Goal: Find contact information: Find contact information

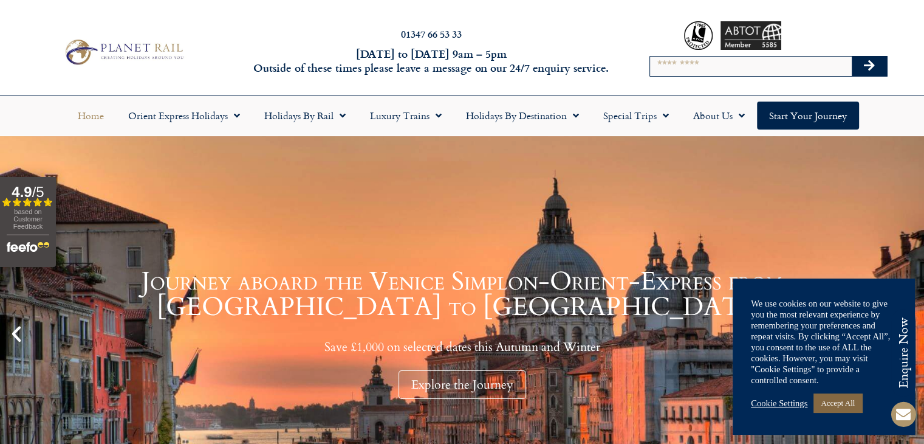
click at [837, 399] on link "Accept All" at bounding box center [838, 402] width 49 height 19
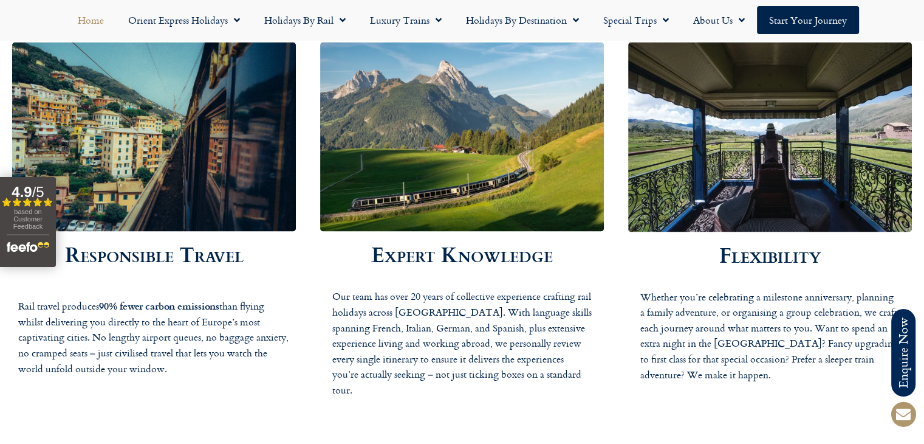
scroll to position [1945, 0]
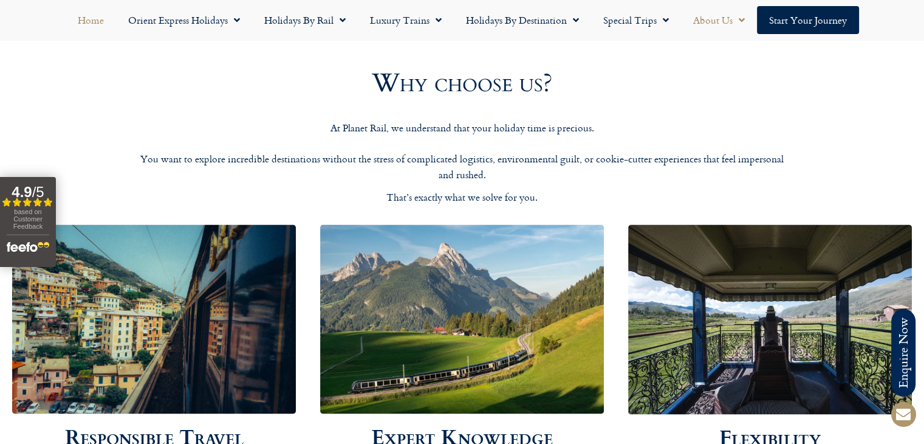
click at [721, 21] on link "About Us" at bounding box center [719, 20] width 76 height 28
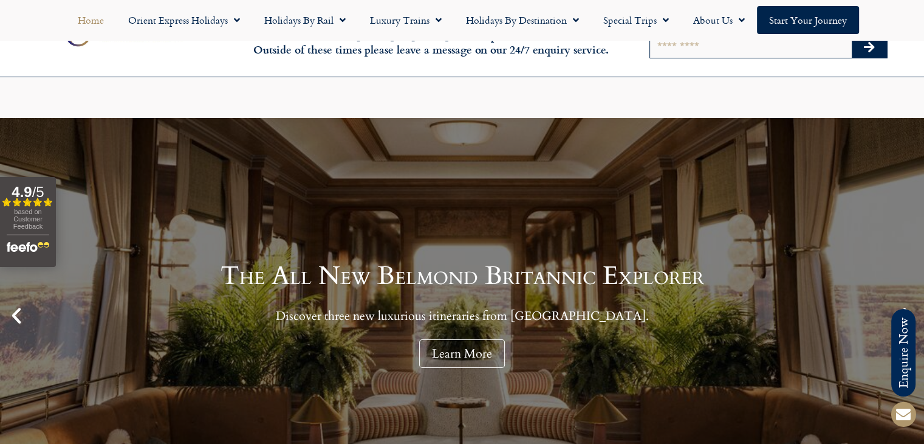
scroll to position [0, 0]
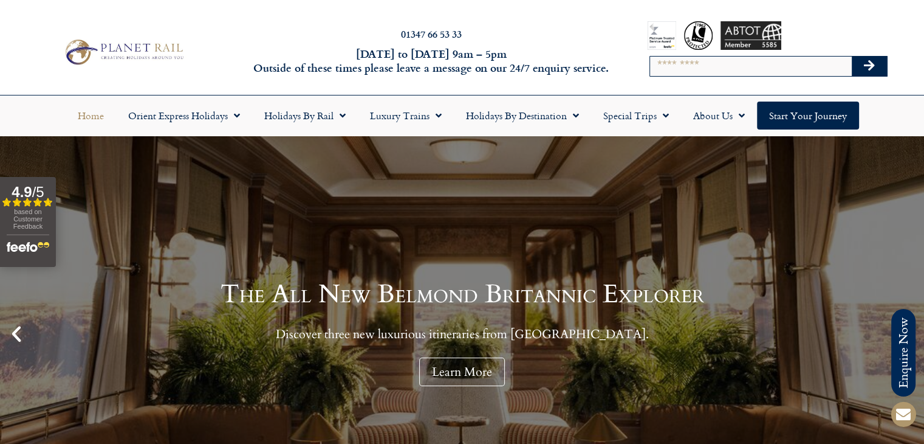
click at [190, 91] on div "01347 66 53 33 [DATE] to [DATE] 9am – 5pm Outside of these times please leave a…" at bounding box center [462, 52] width 924 height 86
click at [197, 114] on link "Orient Express Holidays" at bounding box center [184, 116] width 136 height 28
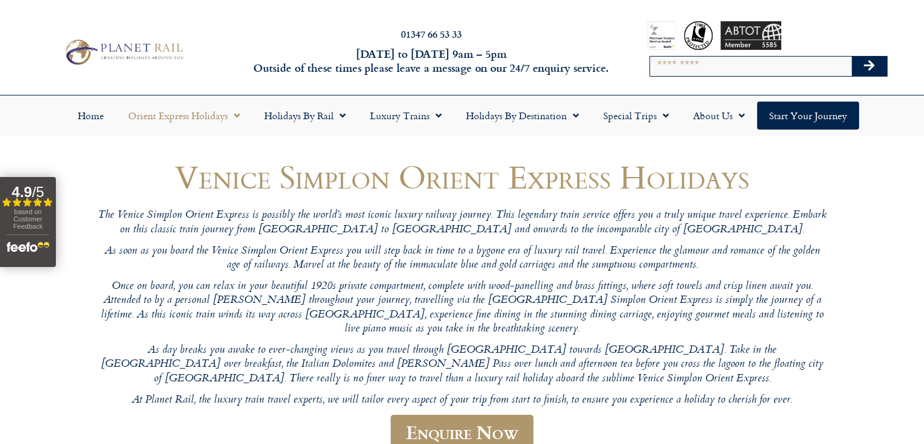
click at [125, 44] on img at bounding box center [123, 51] width 126 height 31
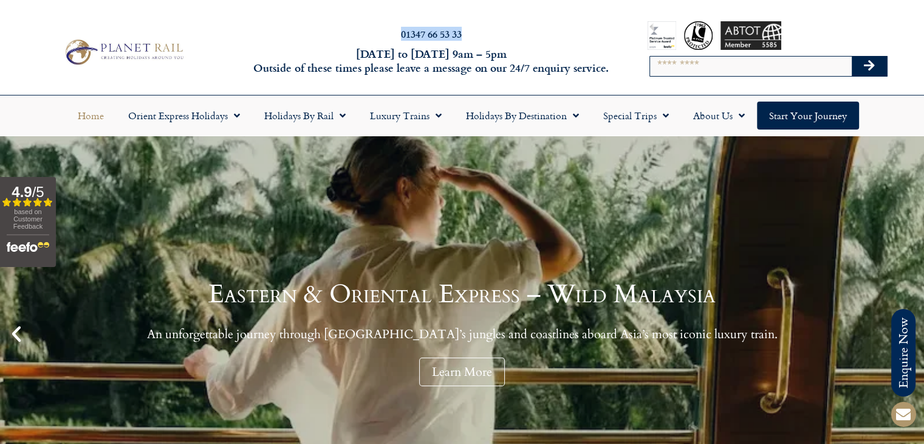
drag, startPoint x: 411, startPoint y: 31, endPoint x: 370, endPoint y: 27, distance: 40.9
click at [370, 27] on div "01347 66 53 33 Monday to Friday 9am – 5pm Outside of these times please leave a…" at bounding box center [432, 52] width 370 height 52
copy link "01347 66 53 33"
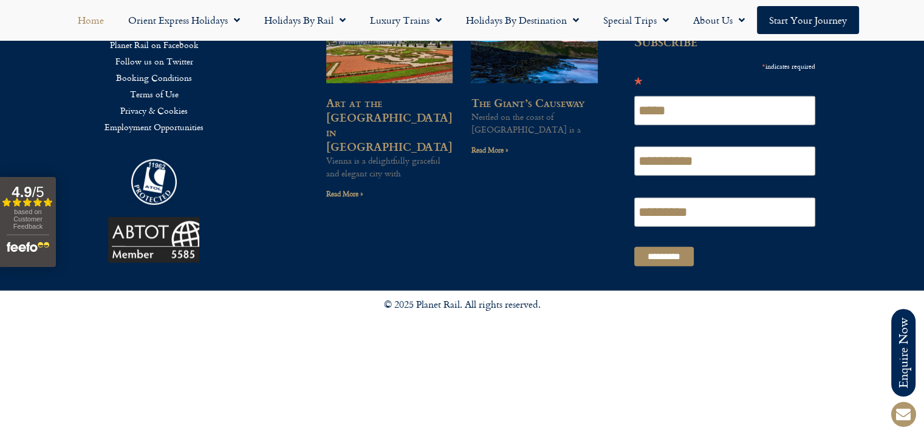
scroll to position [3039, 0]
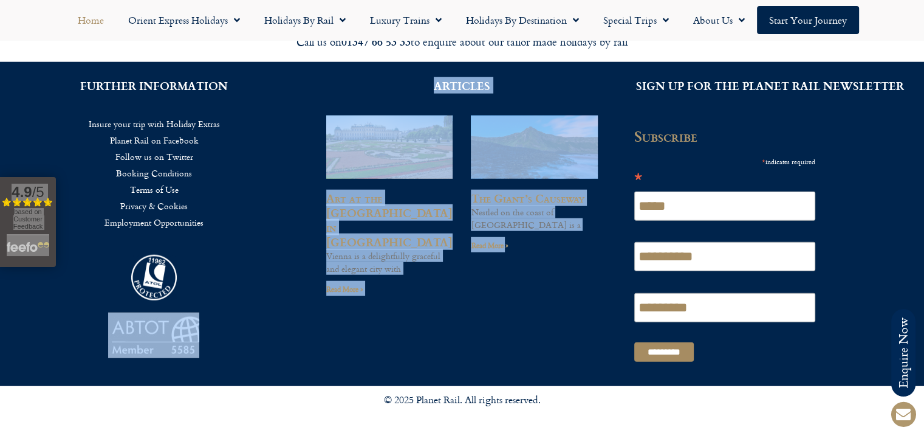
drag, startPoint x: 495, startPoint y: 329, endPoint x: 252, endPoint y: 267, distance: 250.9
click at [252, 267] on div "FURTHER INFORMATION Insure your trip with Holiday Extras Planet Rail on Faceboo…" at bounding box center [462, 224] width 924 height 324
click at [428, 310] on div "ARTICLES Art at the Belvedere Palace in Vienna Vienna is a delightfully gracefu…" at bounding box center [462, 224] width 308 height 324
